Goal: Information Seeking & Learning: Find specific page/section

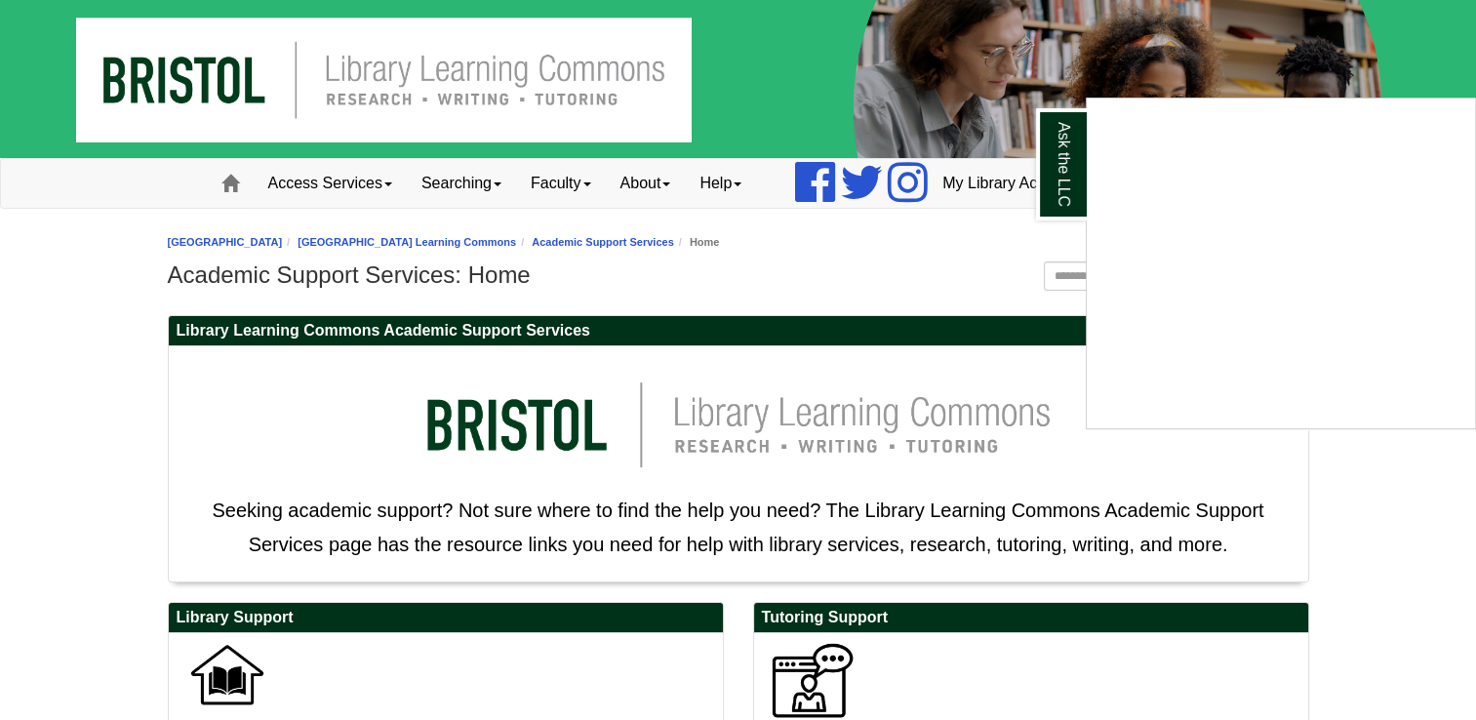
click at [959, 270] on div "Ask the LLC" at bounding box center [738, 360] width 1476 height 720
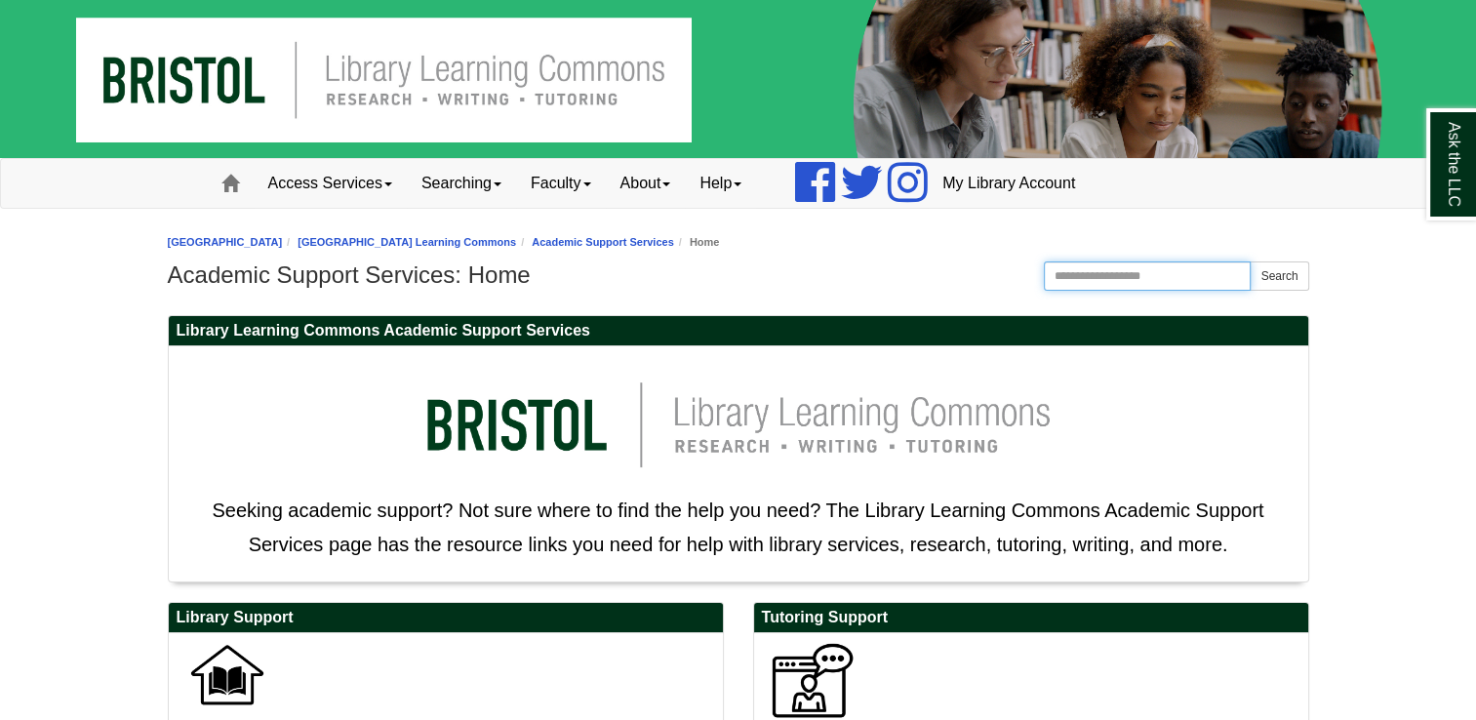
click at [1065, 276] on input "Search the Website" at bounding box center [1148, 275] width 208 height 29
type input "*******"
click at [1250, 261] on button "Search" at bounding box center [1279, 275] width 59 height 29
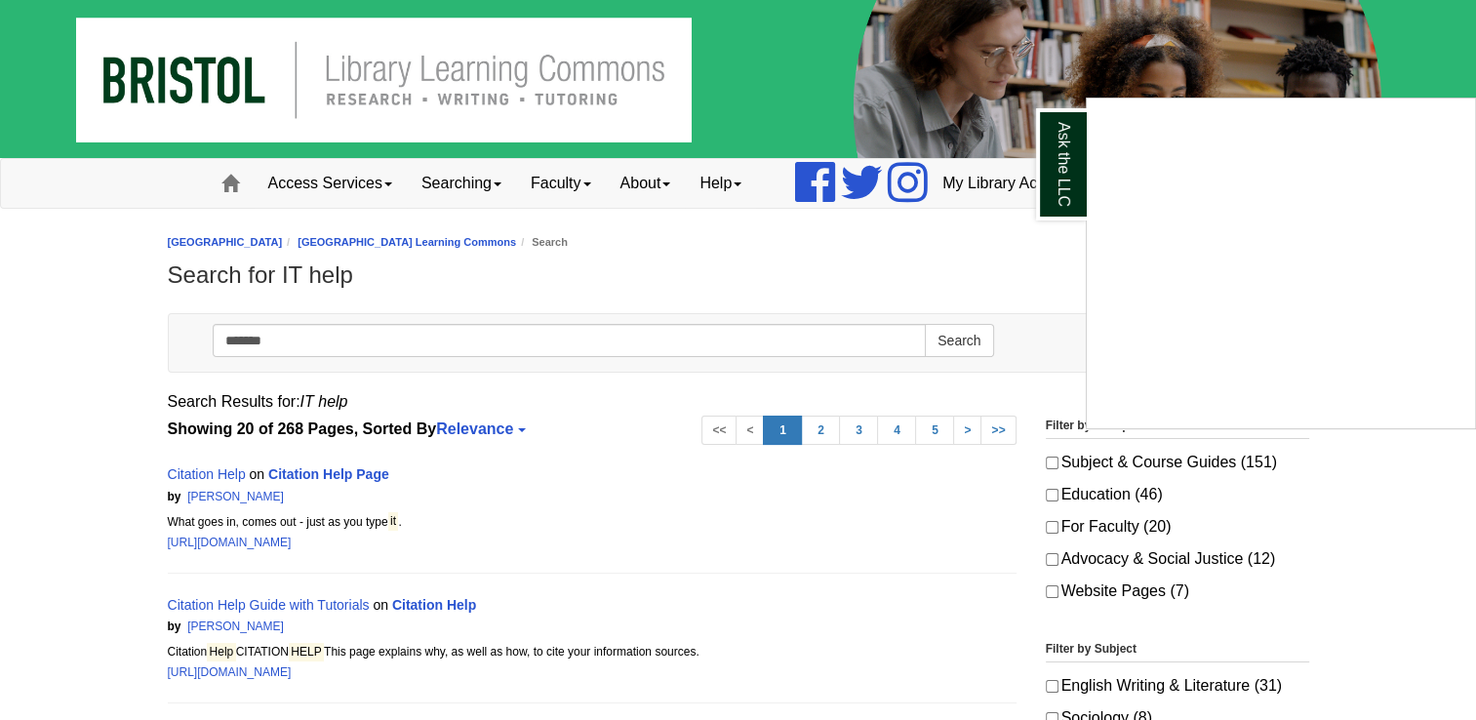
click at [379, 191] on div "Ask the LLC" at bounding box center [738, 360] width 1476 height 720
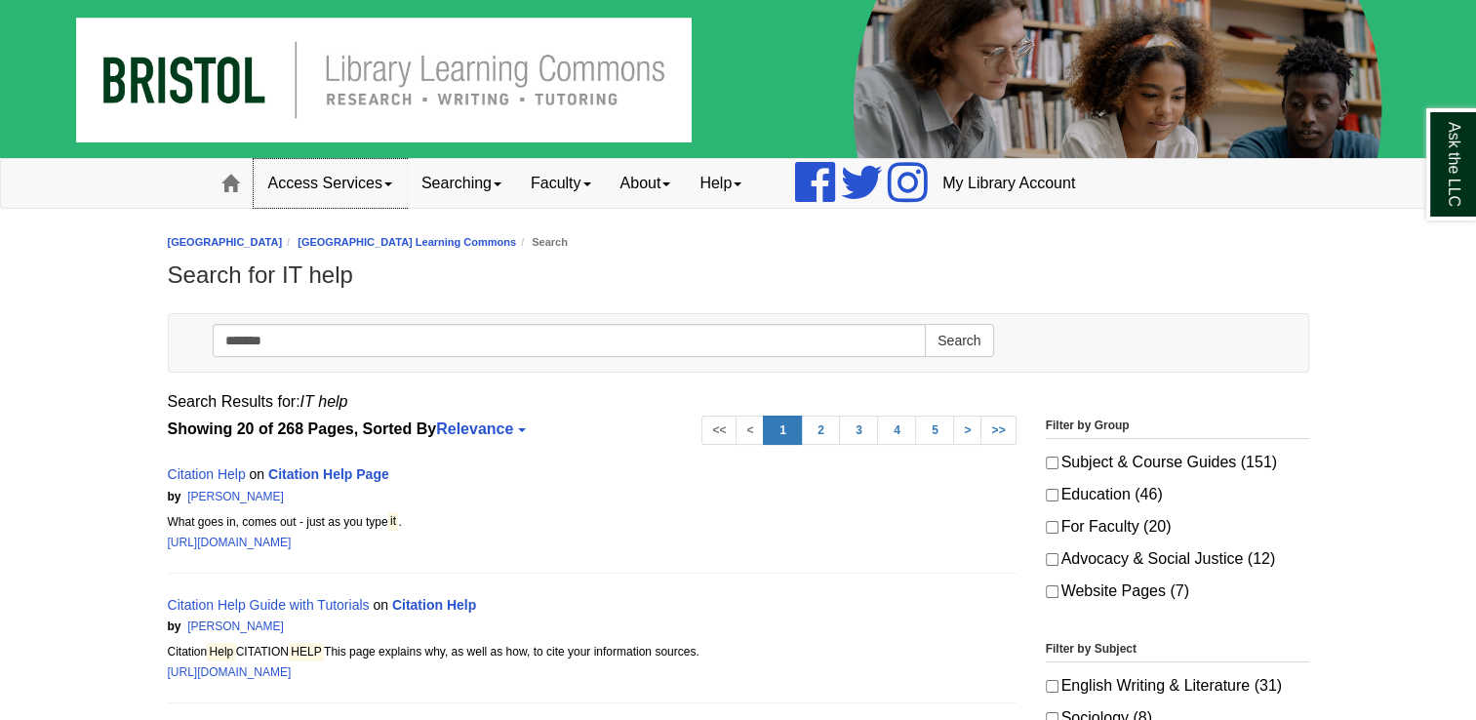
click at [391, 183] on span at bounding box center [388, 184] width 8 height 4
click at [674, 453] on div "Citation Help on Citation Help Page by [PERSON_NAME] | Search Score 13.22 What …" at bounding box center [592, 508] width 849 height 131
click at [208, 82] on img at bounding box center [738, 79] width 1476 height 158
click at [749, 186] on link "Help" at bounding box center [720, 183] width 71 height 49
click at [208, 86] on img at bounding box center [738, 79] width 1476 height 158
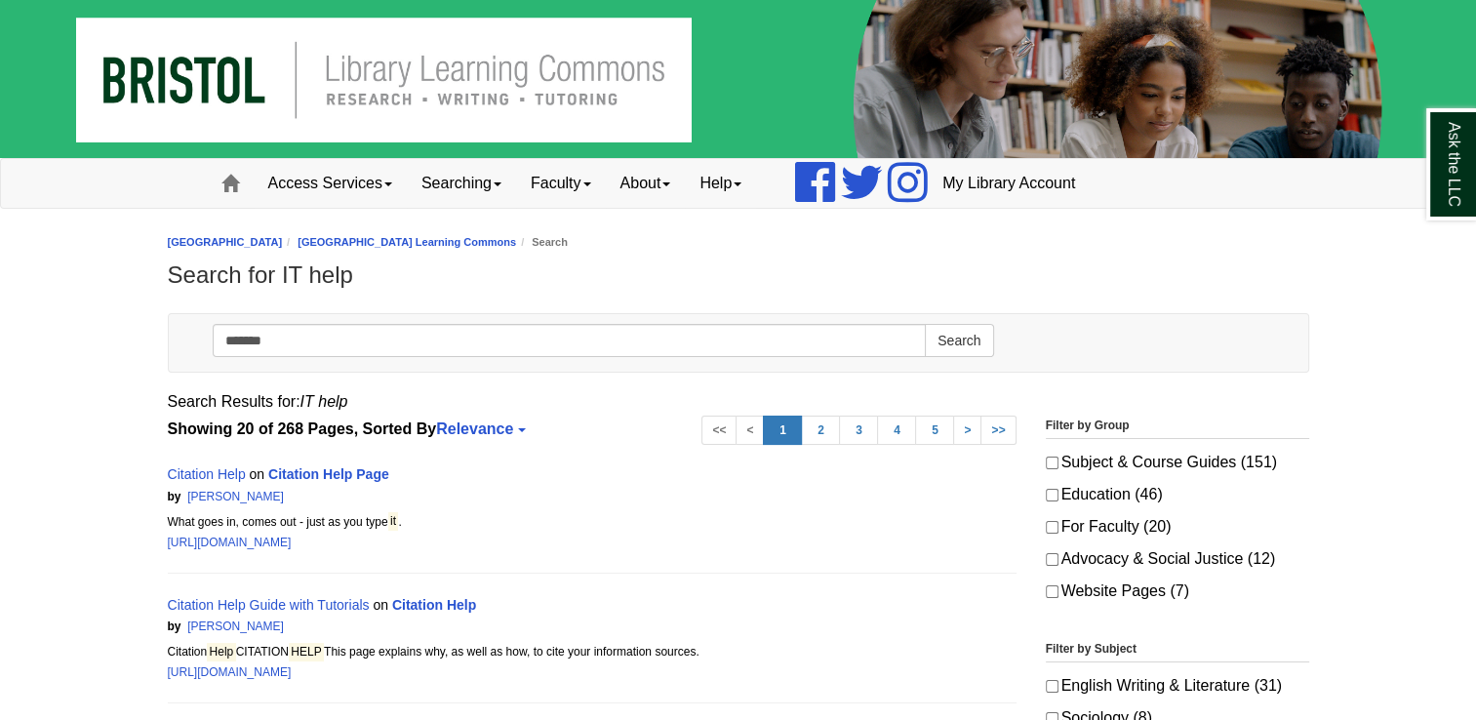
click at [220, 96] on img at bounding box center [738, 79] width 1476 height 158
